Goal: Task Accomplishment & Management: Manage account settings

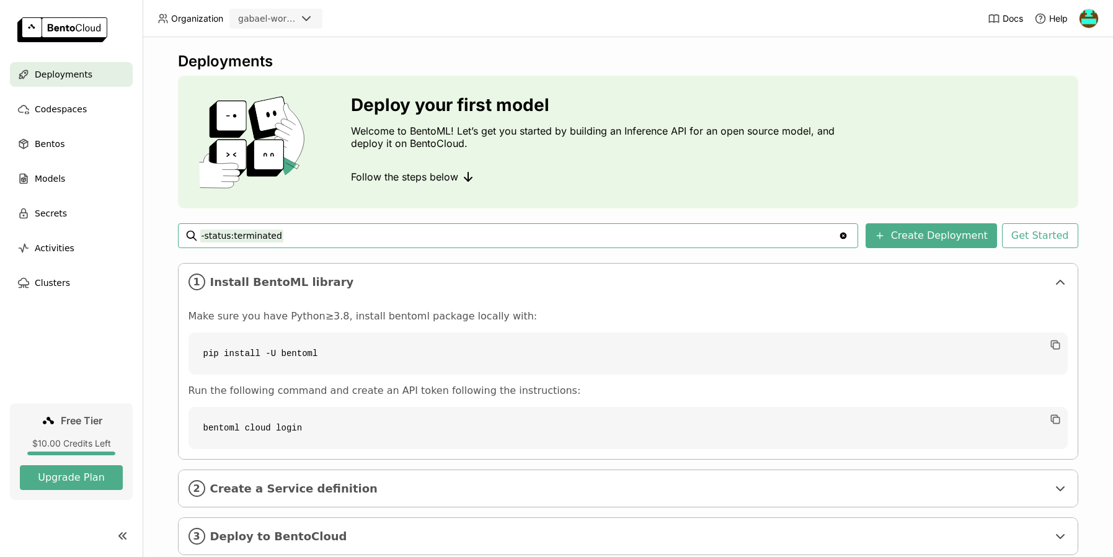
scroll to position [32, 0]
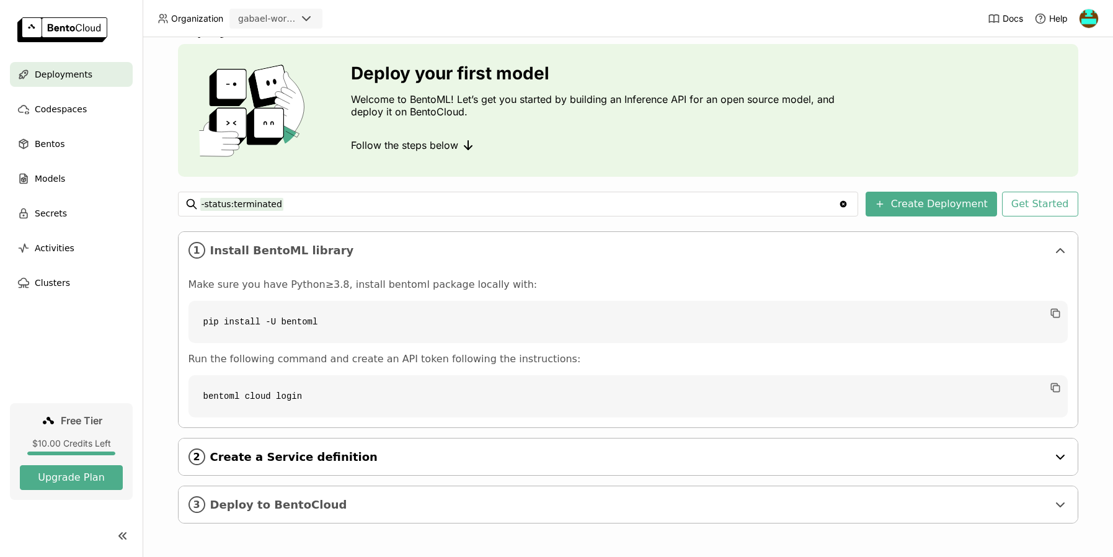
click at [323, 443] on div "2 Create a Service definition" at bounding box center [628, 456] width 899 height 37
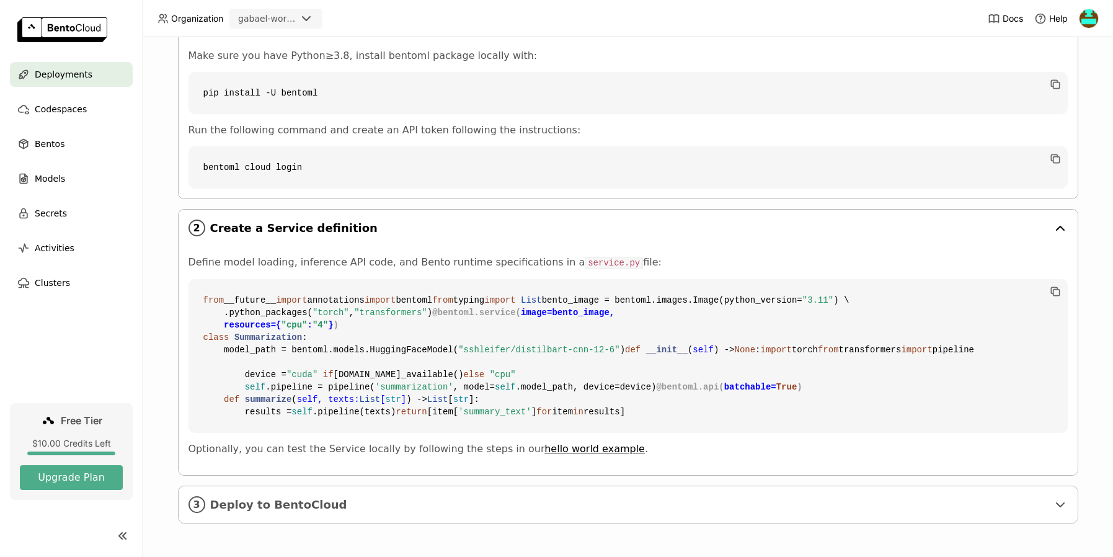
scroll to position [484, 0]
click at [312, 506] on span "Deploy to BentoCloud" at bounding box center [628, 505] width 837 height 14
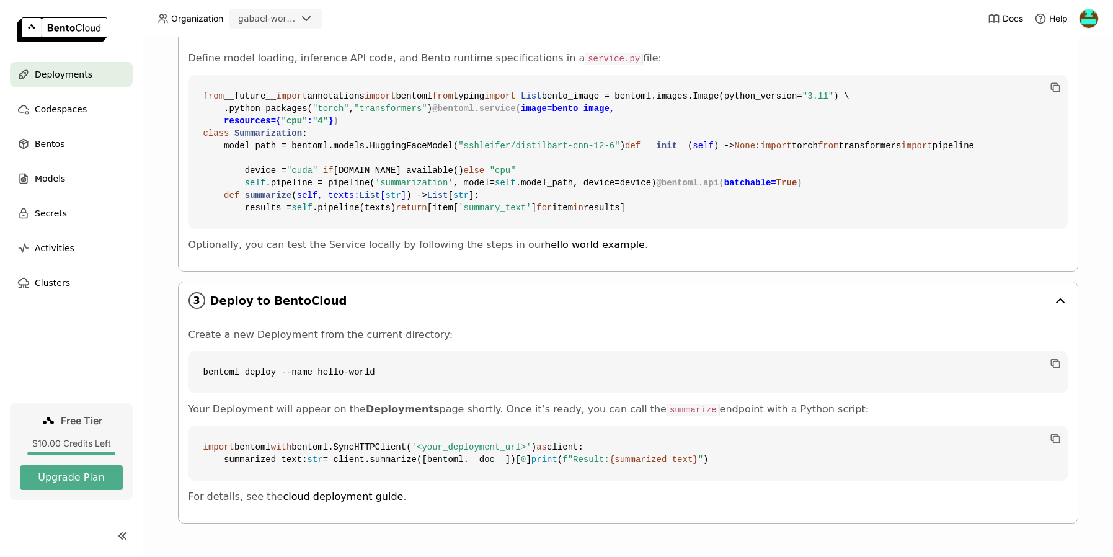
scroll to position [726, 0]
click at [69, 117] on div "Codespaces" at bounding box center [71, 109] width 123 height 25
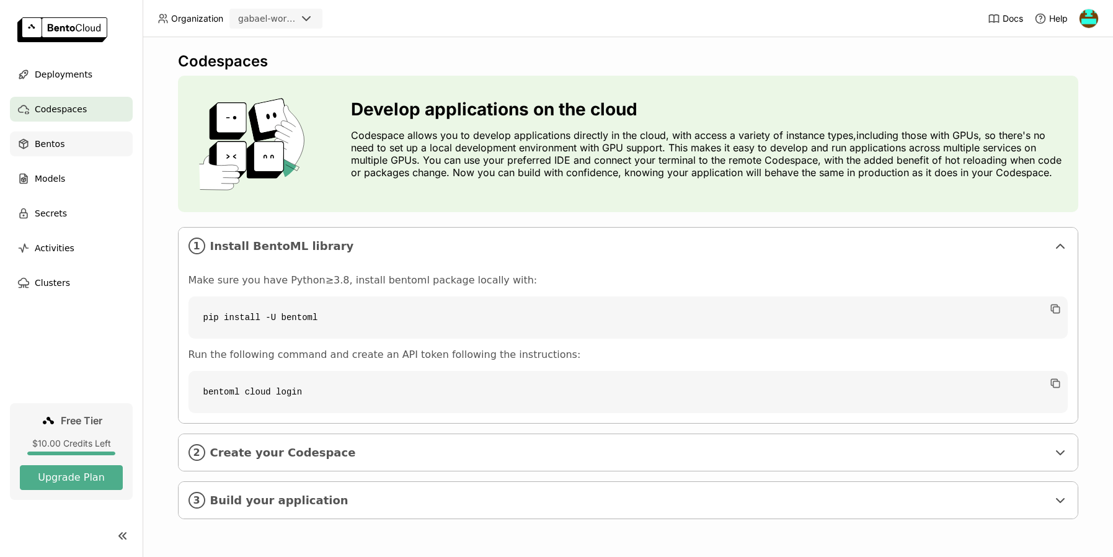
click at [43, 143] on span "Bentos" at bounding box center [50, 143] width 30 height 15
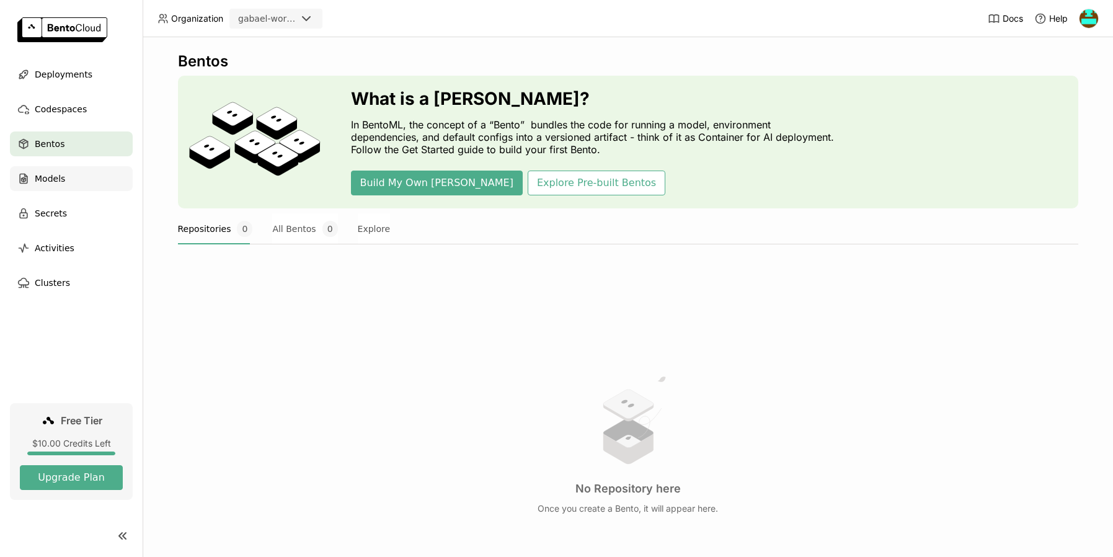
click at [53, 174] on span "Models" at bounding box center [50, 178] width 30 height 15
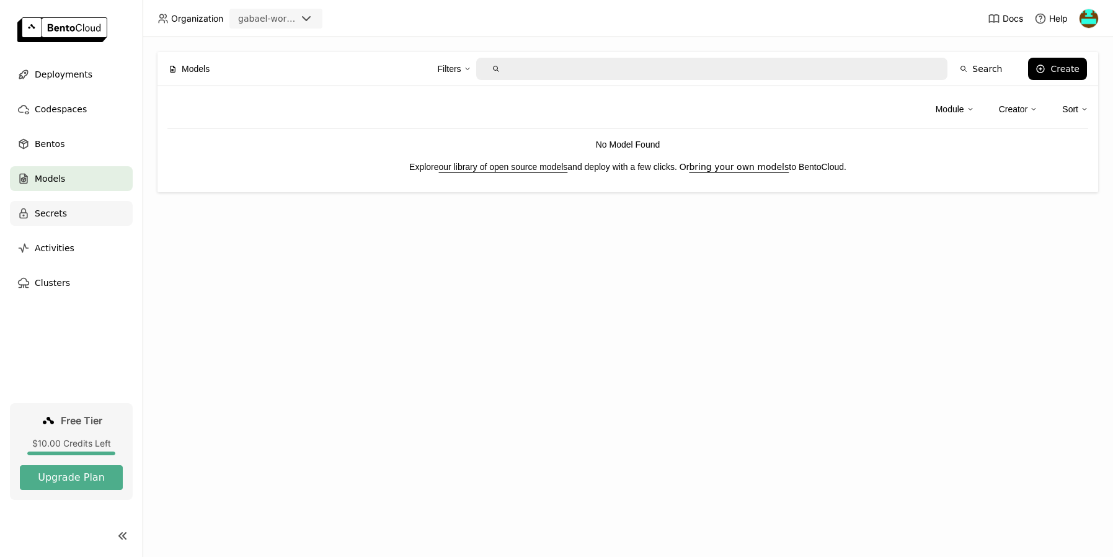
click at [53, 203] on div "Secrets" at bounding box center [71, 213] width 123 height 25
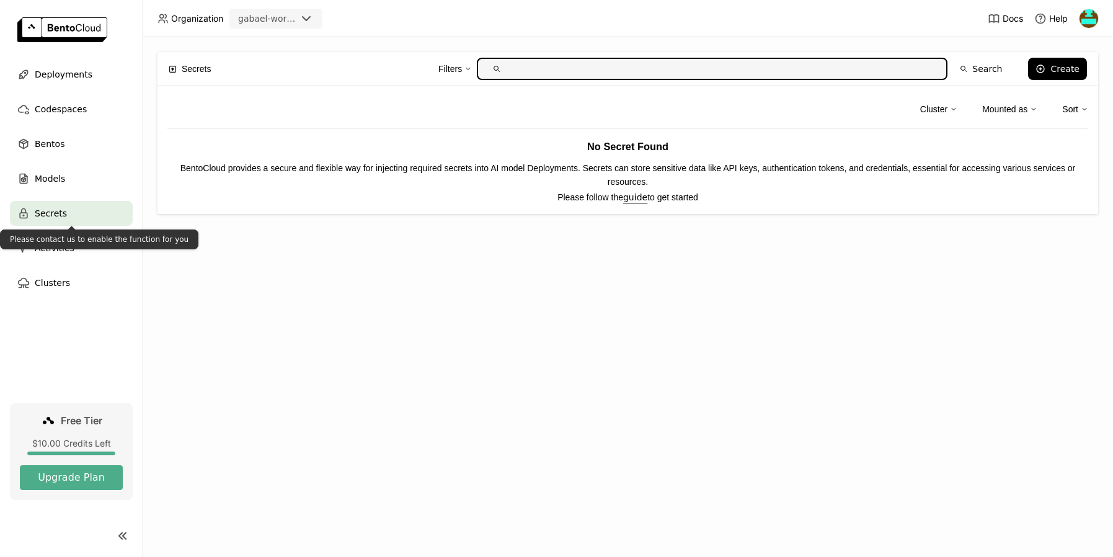
click at [53, 238] on div "Please contact us to enable the function for you" at bounding box center [99, 239] width 198 height 20
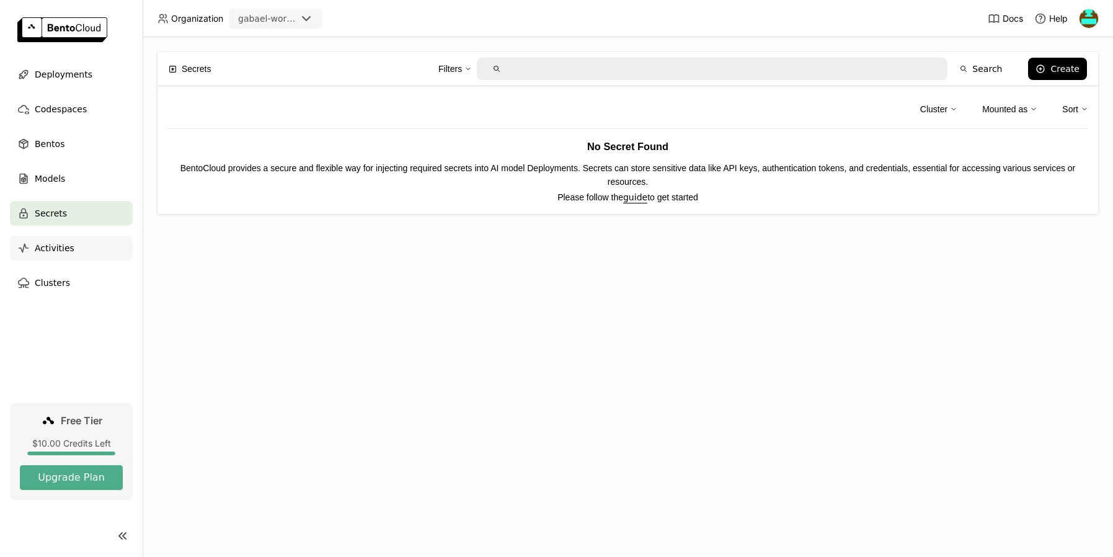
click at [59, 258] on div "Activities" at bounding box center [71, 248] width 123 height 25
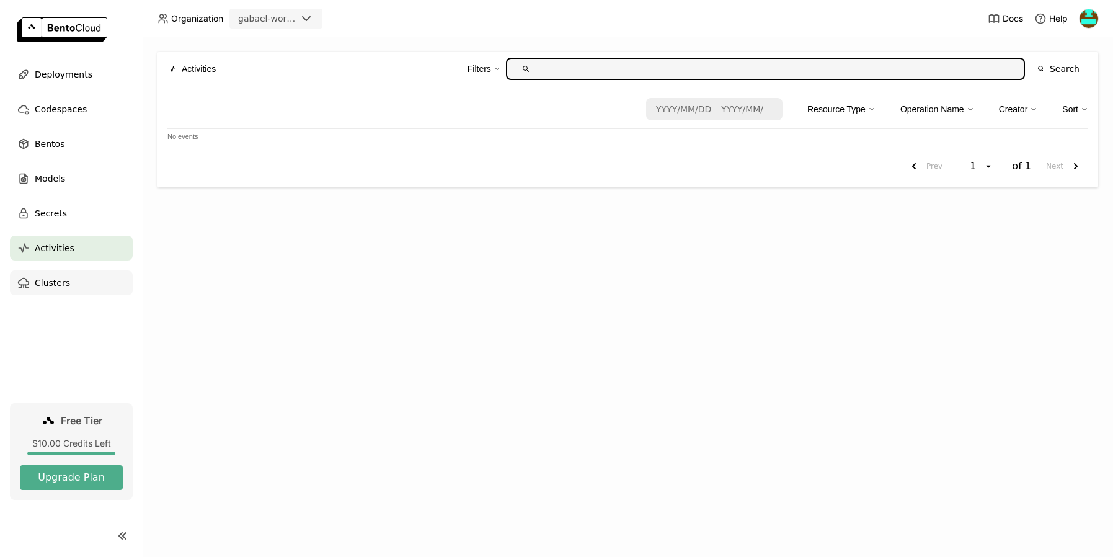
click at [56, 280] on span "Clusters" at bounding box center [52, 282] width 35 height 15
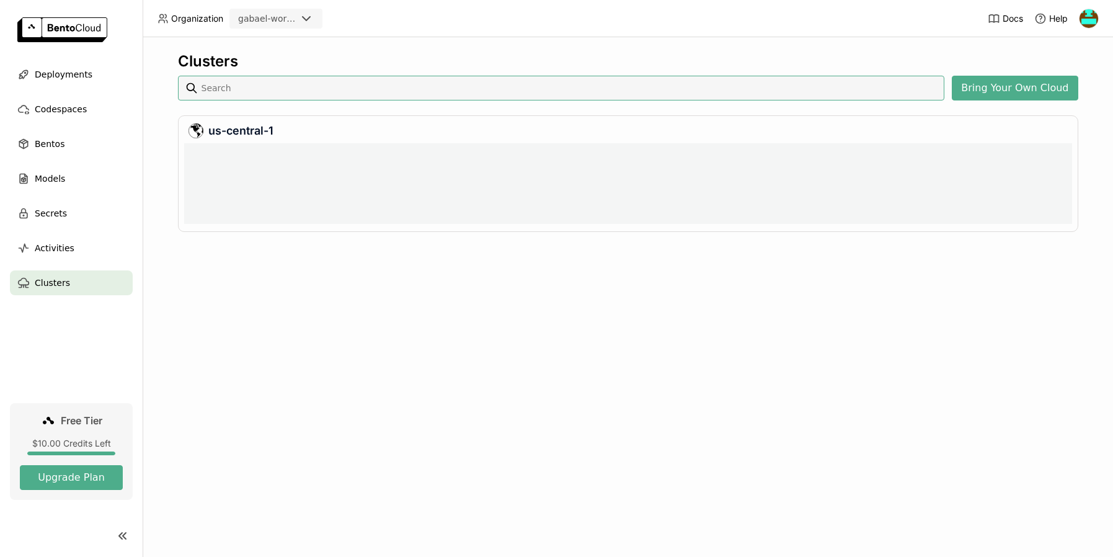
scroll to position [1, 1]
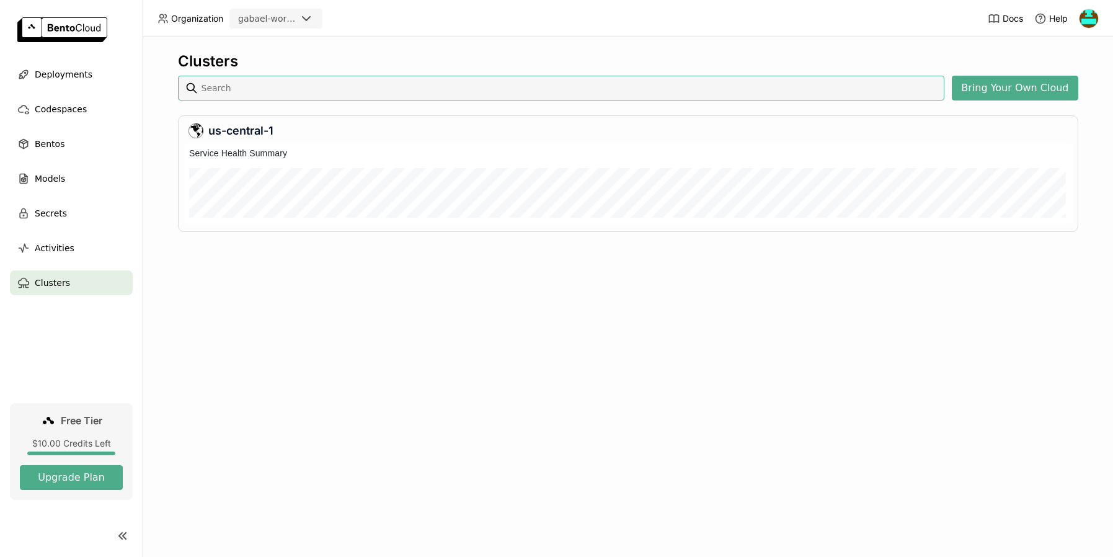
click at [232, 130] on div "us-central-1" at bounding box center [627, 130] width 879 height 15
click at [93, 487] on button "Upgrade Plan" at bounding box center [71, 477] width 103 height 25
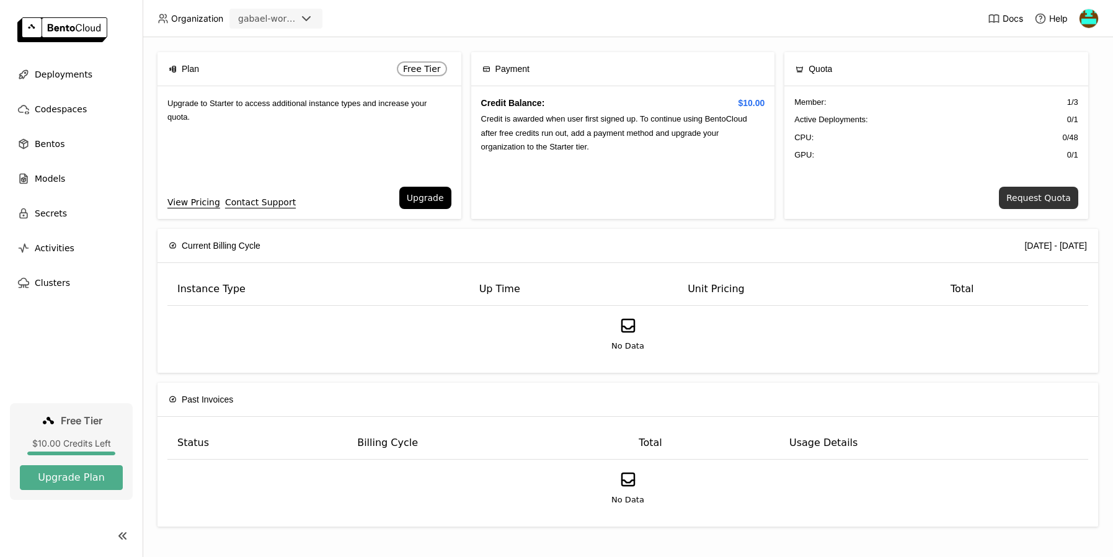
click at [1016, 200] on button "Request Quota" at bounding box center [1038, 198] width 79 height 22
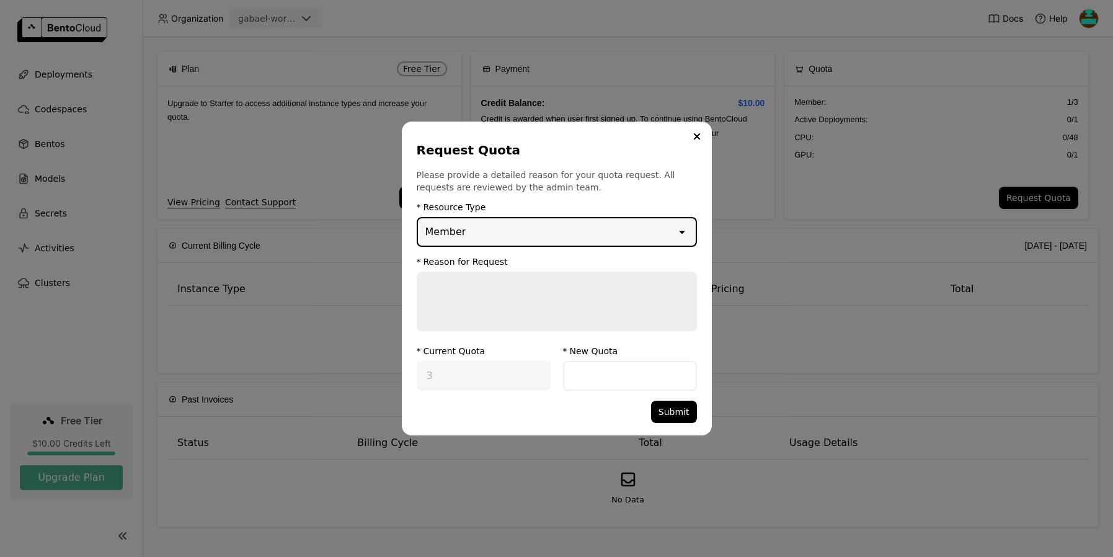
click at [542, 219] on div "Member" at bounding box center [547, 231] width 258 height 27
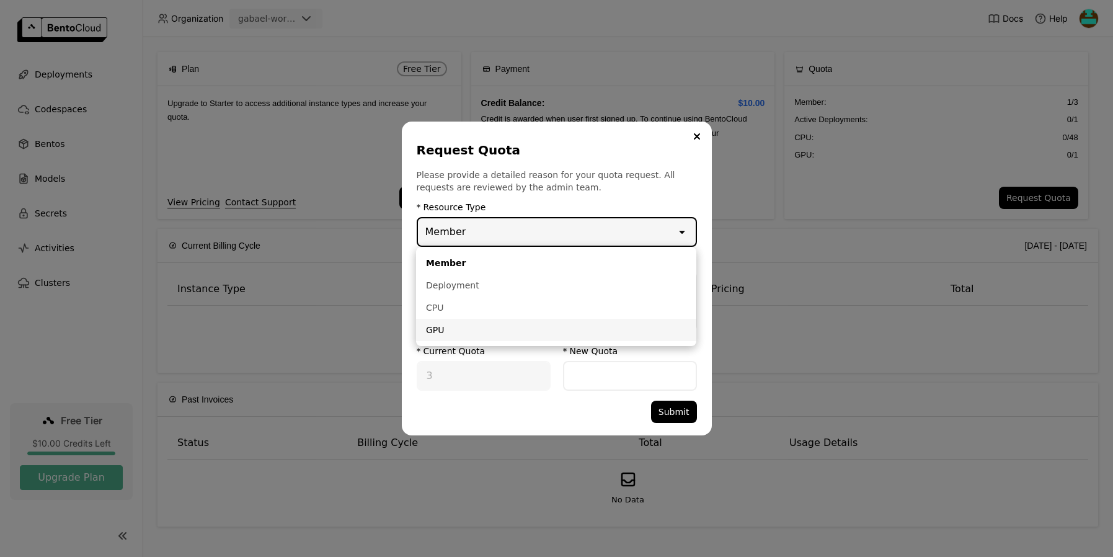
click at [492, 332] on div "GPU" at bounding box center [556, 330] width 260 height 12
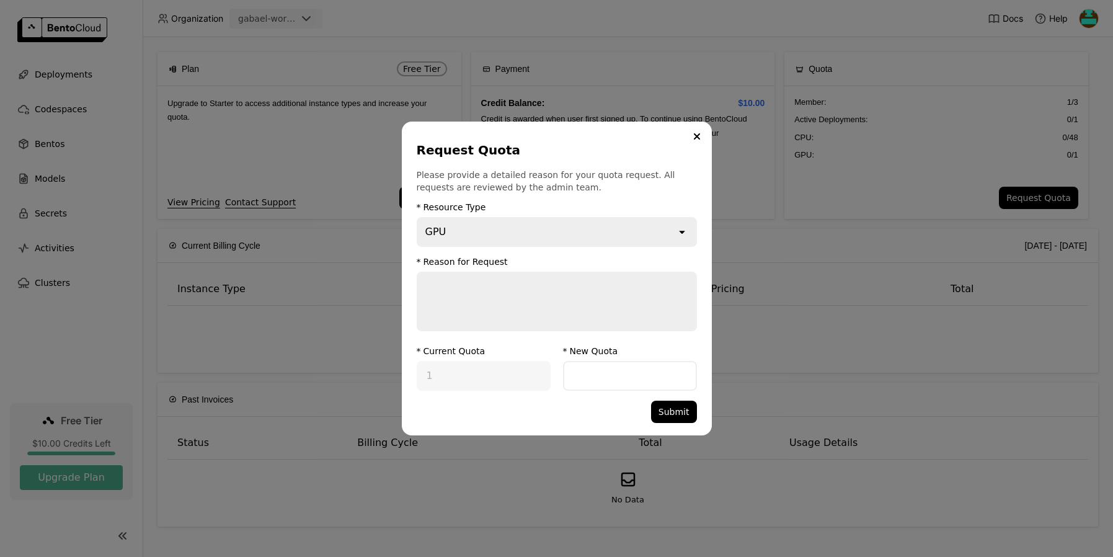
click at [547, 222] on div "GPU" at bounding box center [547, 231] width 258 height 27
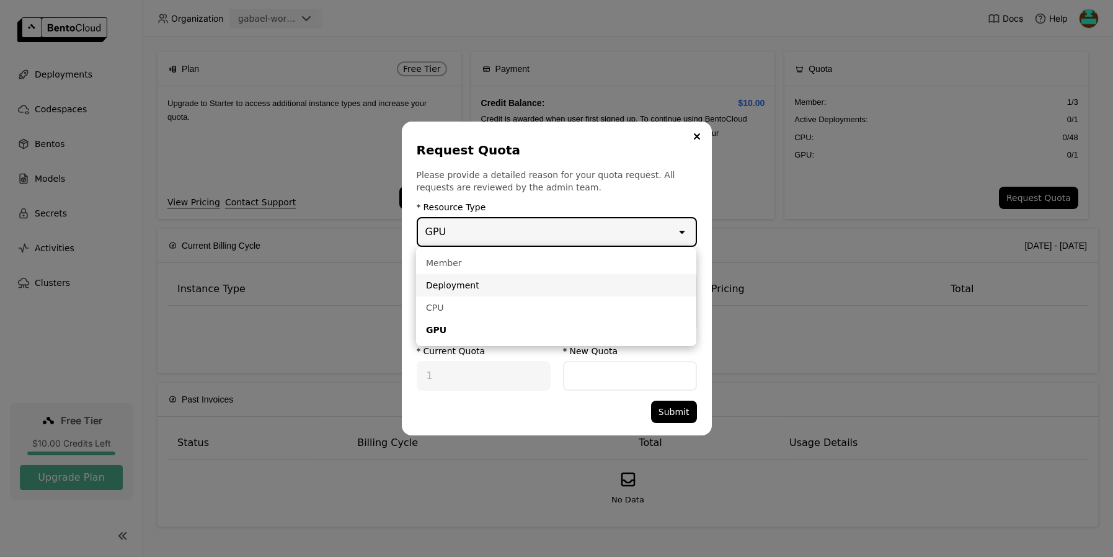
click at [496, 278] on li "Deployment" at bounding box center [556, 285] width 280 height 22
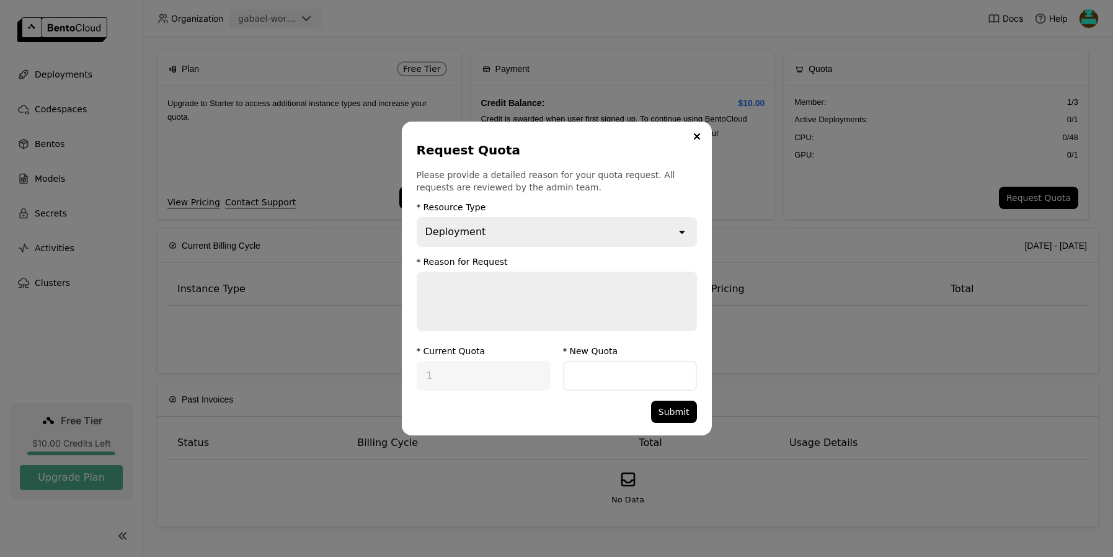
click at [560, 232] on div "Deployment" at bounding box center [547, 231] width 258 height 27
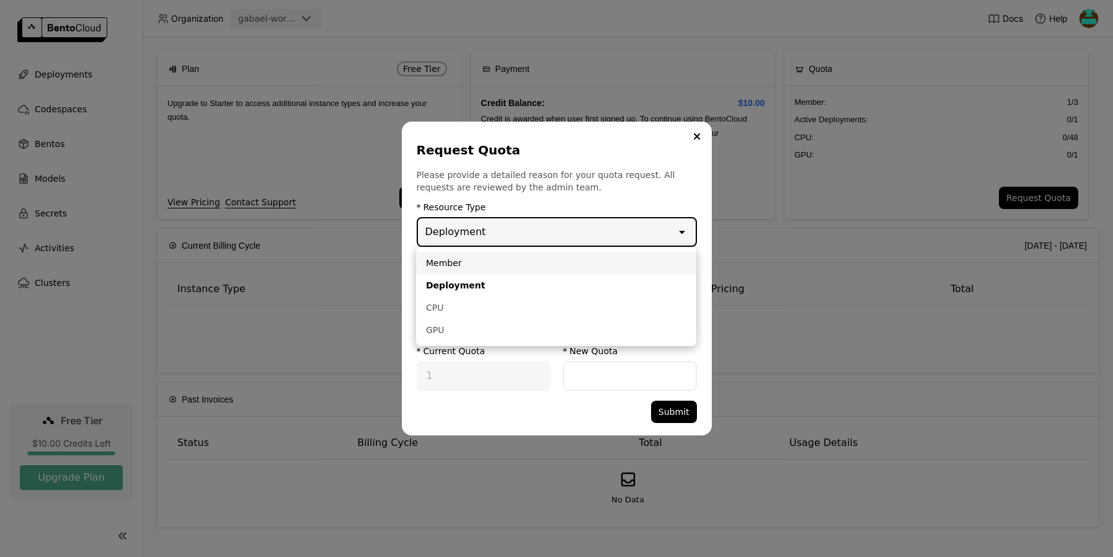
click at [524, 273] on li "Member" at bounding box center [556, 263] width 280 height 22
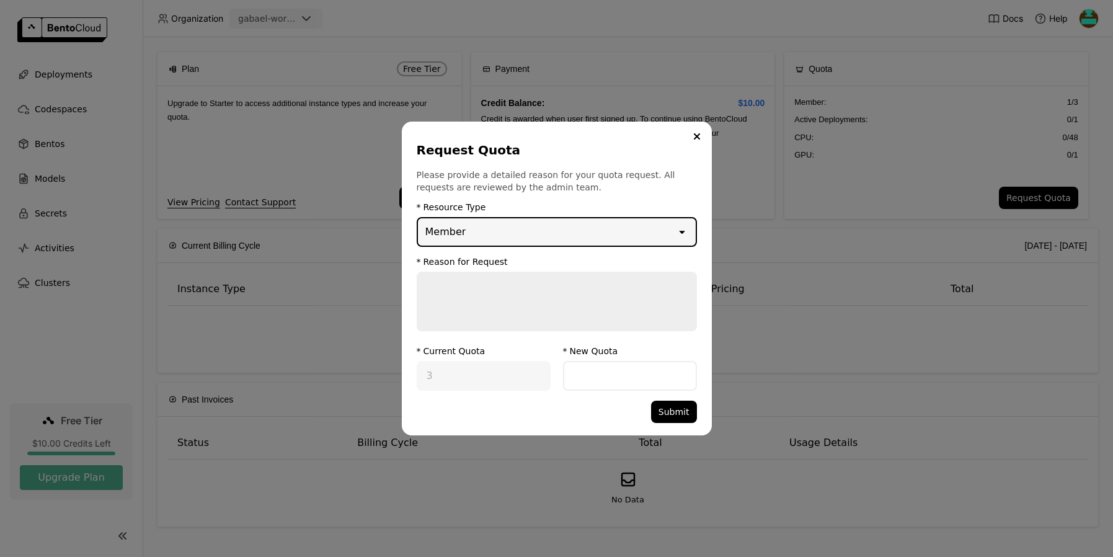
click at [550, 221] on div "Member" at bounding box center [547, 231] width 258 height 27
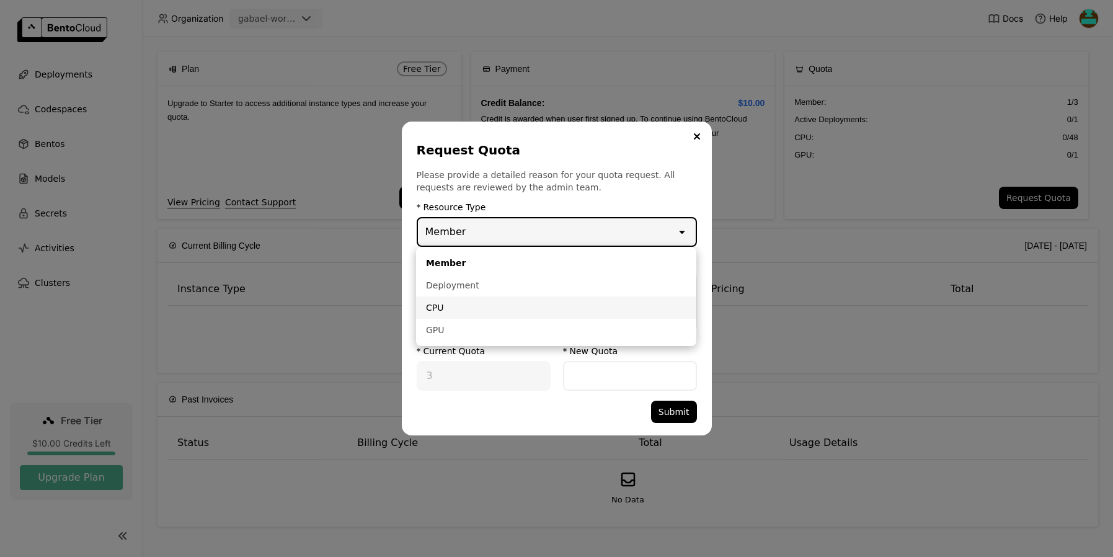
click at [516, 297] on li "CPU" at bounding box center [556, 307] width 280 height 22
type input "48"
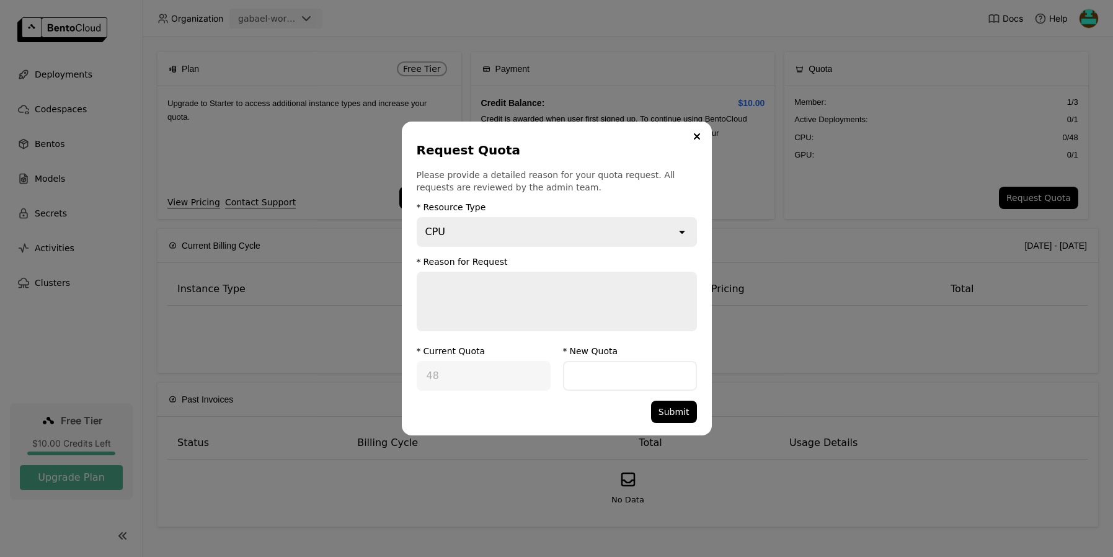
click at [545, 220] on div "CPU" at bounding box center [547, 231] width 258 height 27
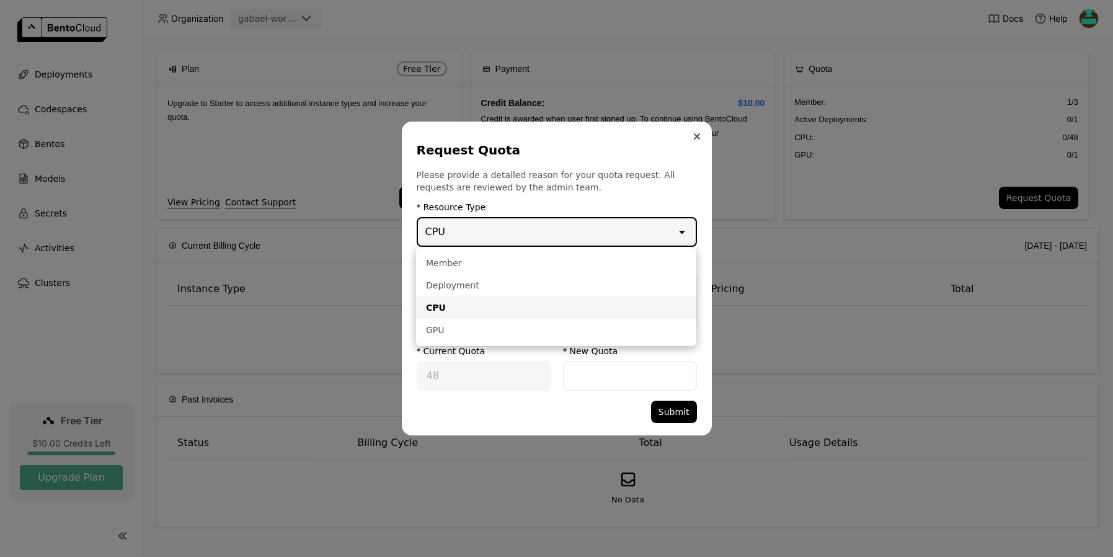
click at [695, 135] on icon "Close" at bounding box center [697, 136] width 6 height 6
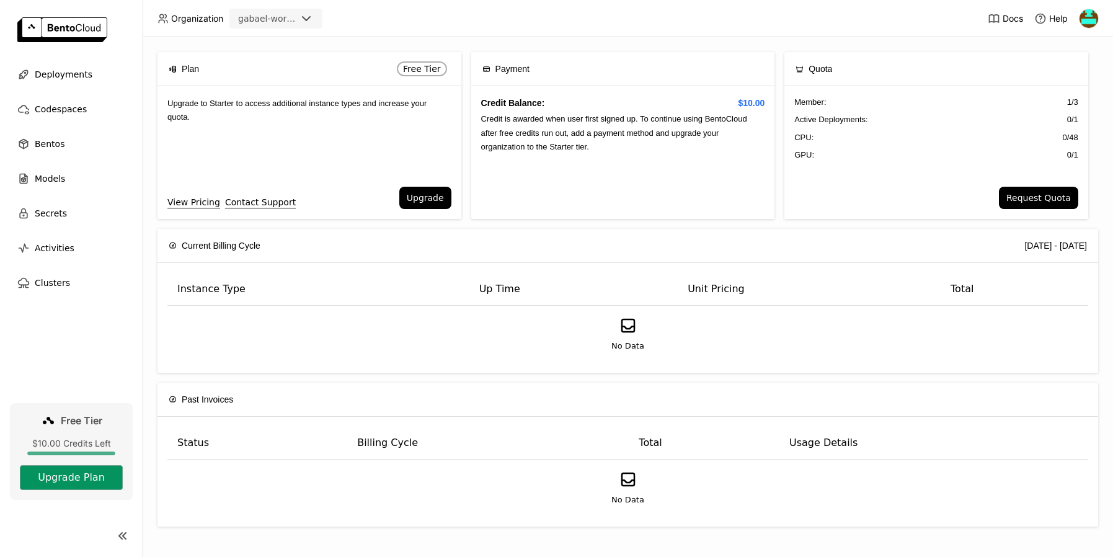
click at [102, 470] on button "Upgrade Plan" at bounding box center [71, 477] width 103 height 25
click at [196, 201] on link "View Pricing" at bounding box center [193, 202] width 53 height 14
